Goal: Navigation & Orientation: Find specific page/section

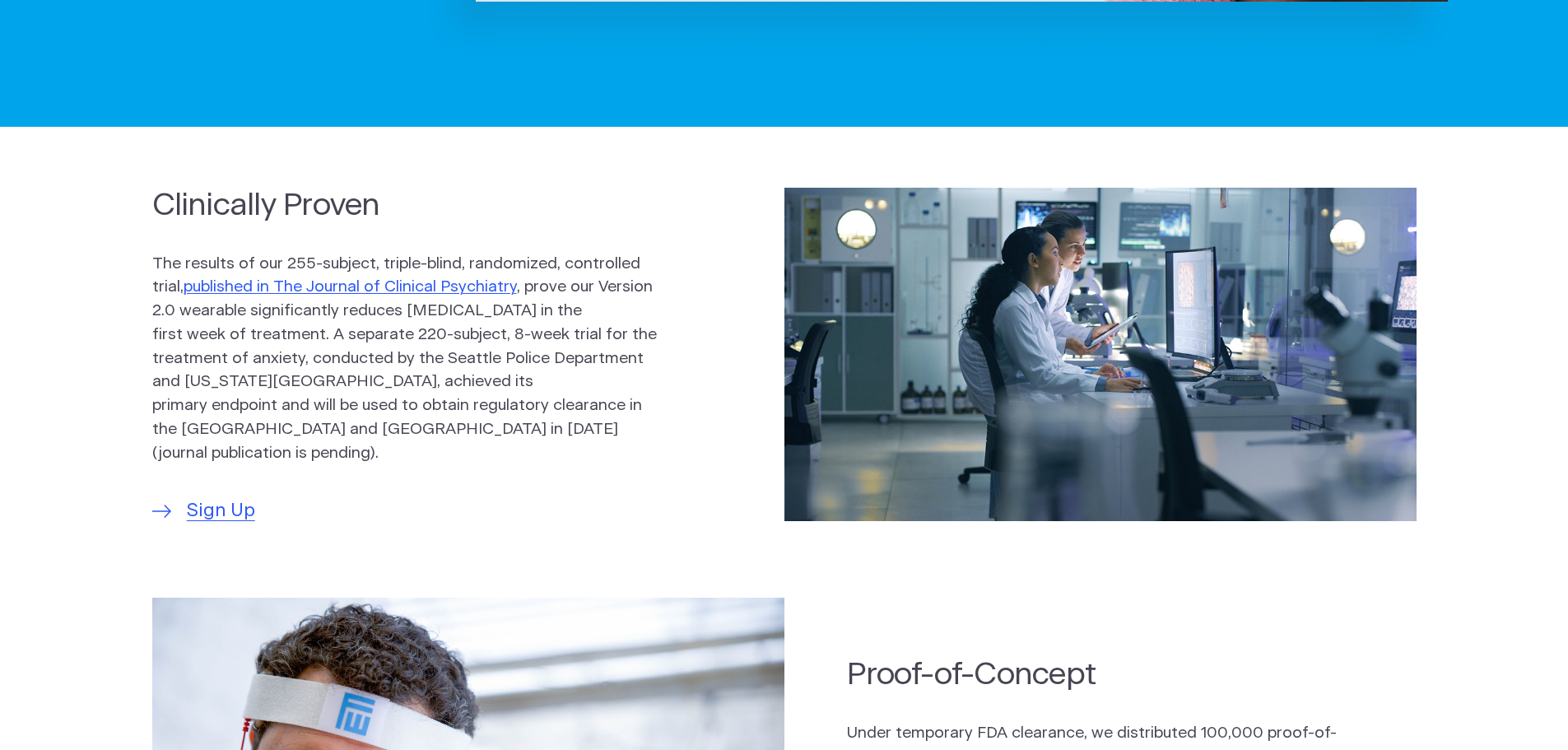
scroll to position [823, 0]
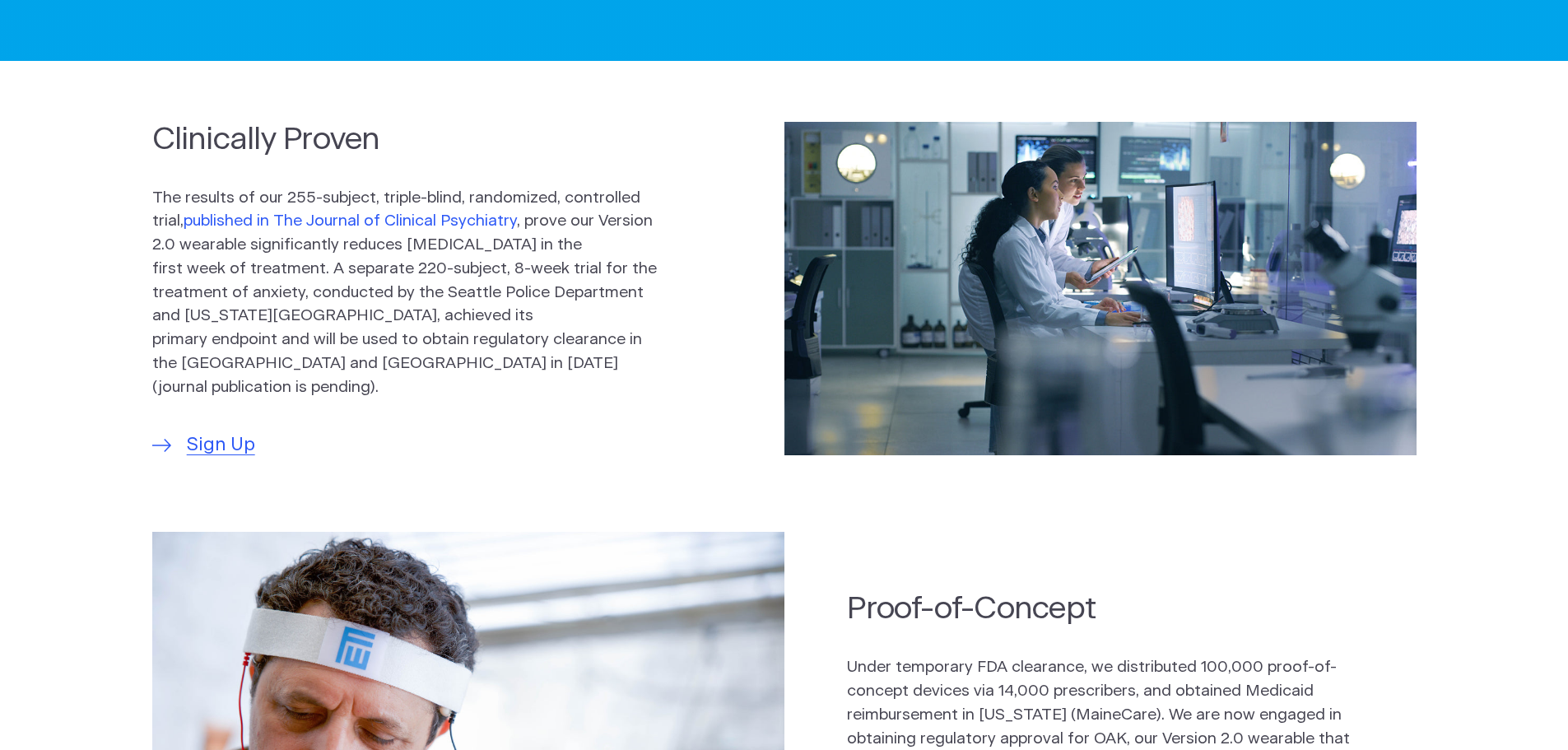
click at [354, 226] on link "published in The Journal of Clinical Psychiatry" at bounding box center [350, 221] width 333 height 16
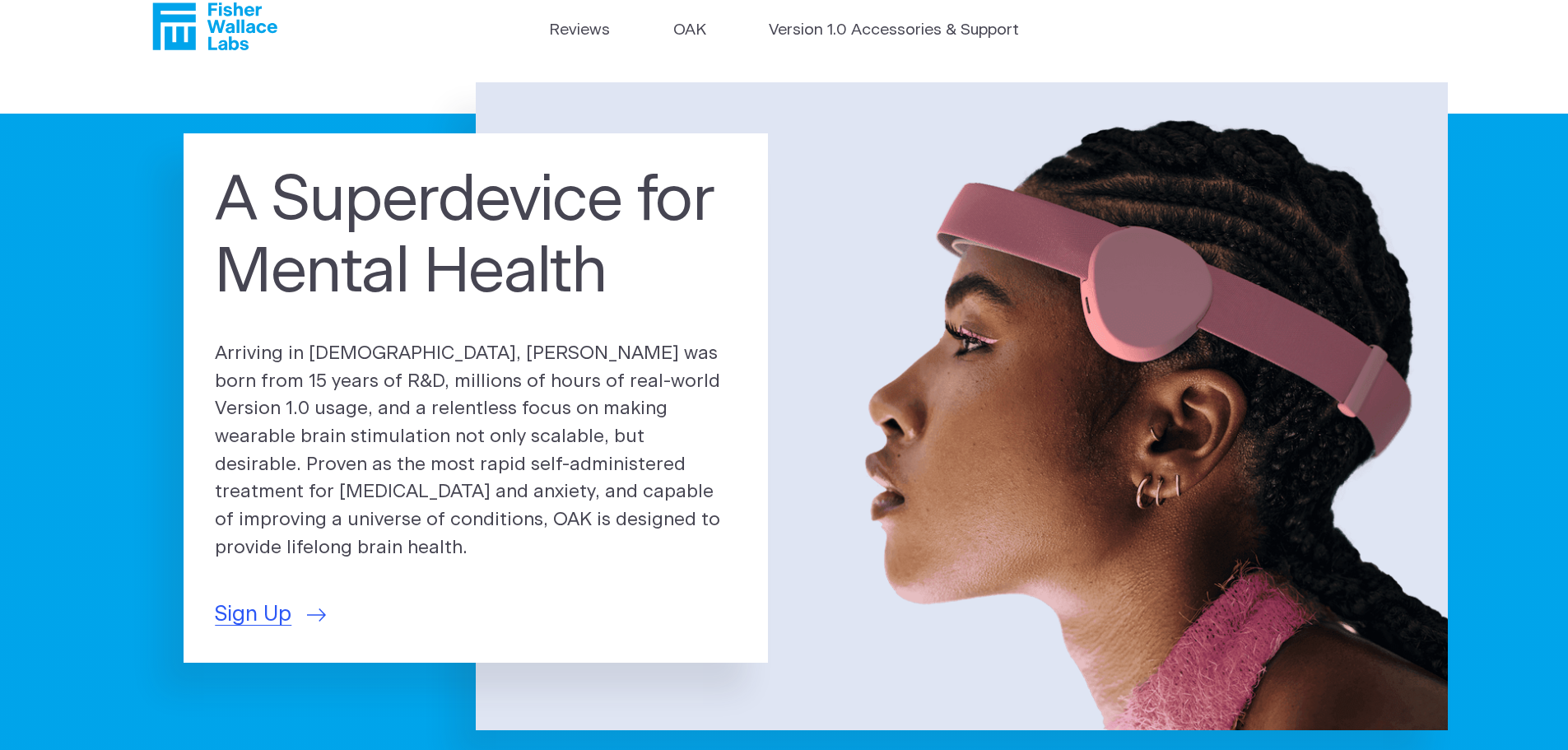
scroll to position [0, 0]
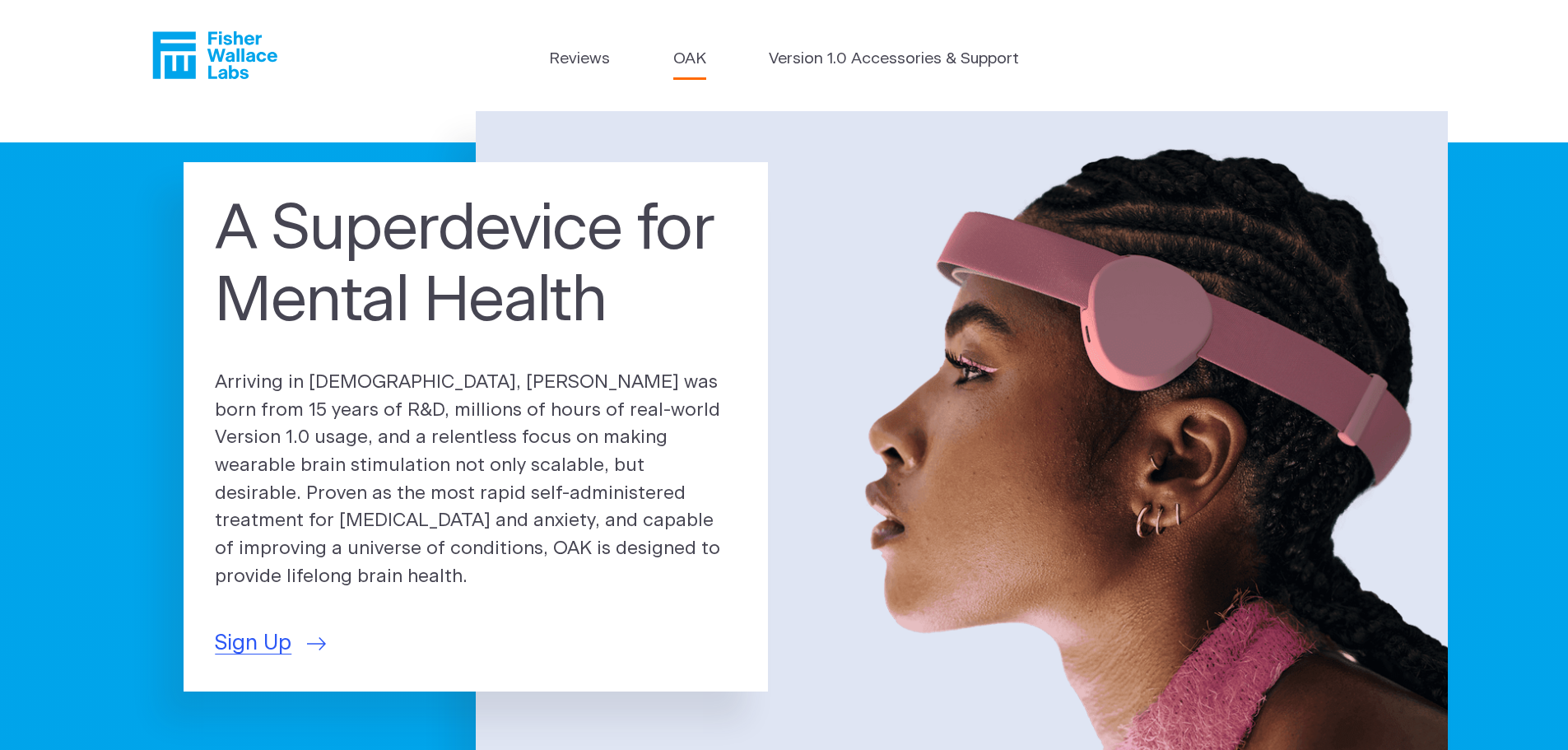
click at [691, 56] on link "OAK" at bounding box center [690, 60] width 33 height 24
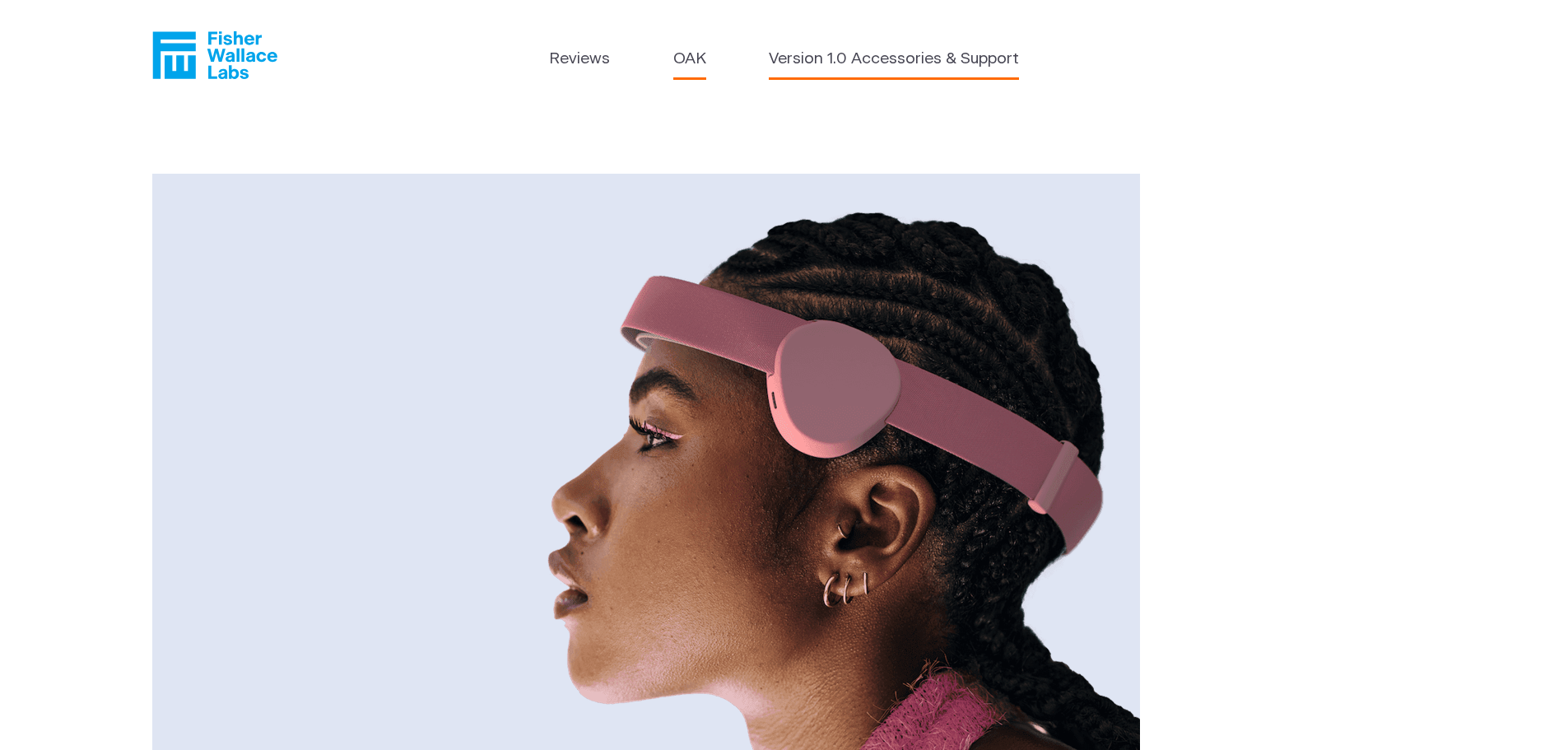
click at [947, 51] on link "Version 1.0 Accessories & Support" at bounding box center [894, 60] width 250 height 24
